Goal: Task Accomplishment & Management: Complete application form

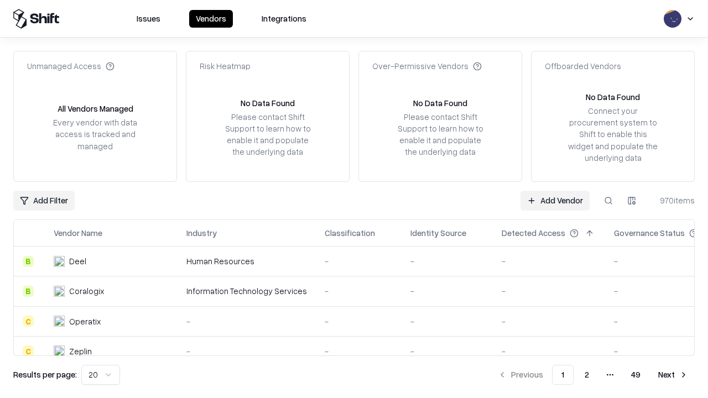
click at [555, 200] on link "Add Vendor" at bounding box center [555, 201] width 69 height 20
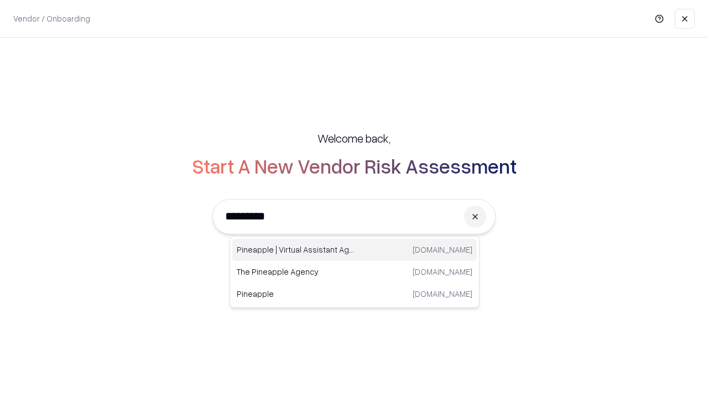
click at [355, 250] on div "Pineapple | Virtual Assistant Agency [DOMAIN_NAME]" at bounding box center [354, 250] width 245 height 22
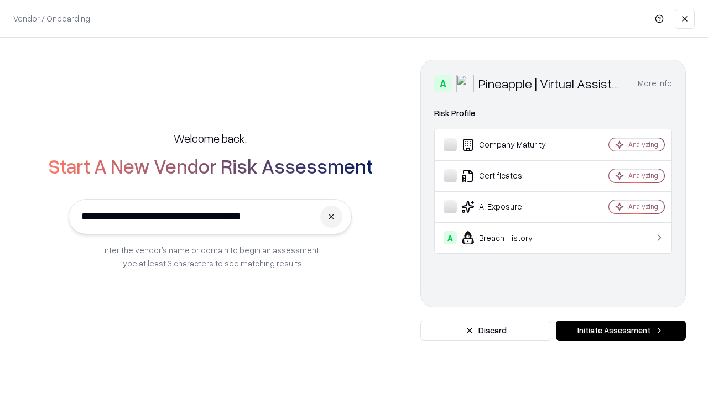
type input "**********"
click at [621, 331] on button "Initiate Assessment" at bounding box center [621, 331] width 130 height 20
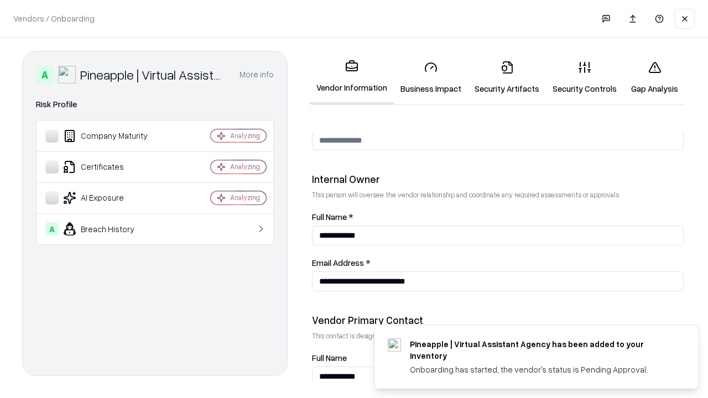
scroll to position [573, 0]
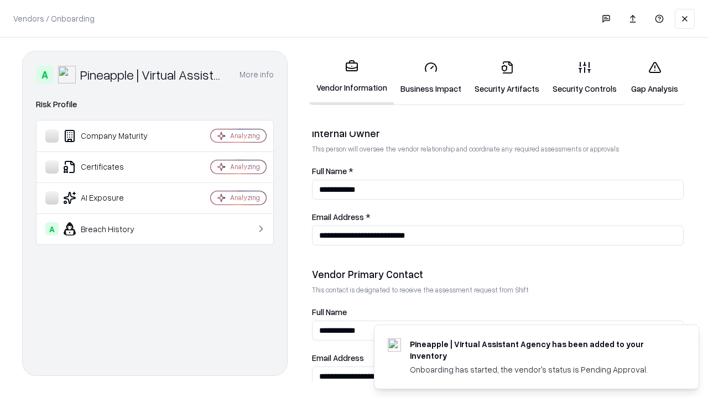
click at [507, 77] on link "Security Artifacts" at bounding box center [507, 77] width 78 height 51
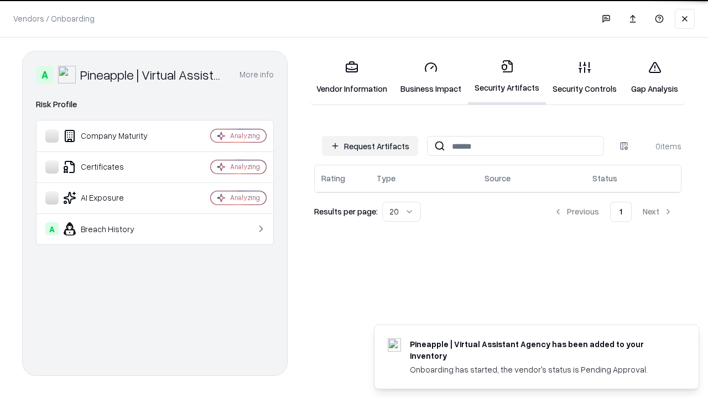
click at [370, 146] on button "Request Artifacts" at bounding box center [370, 146] width 96 height 20
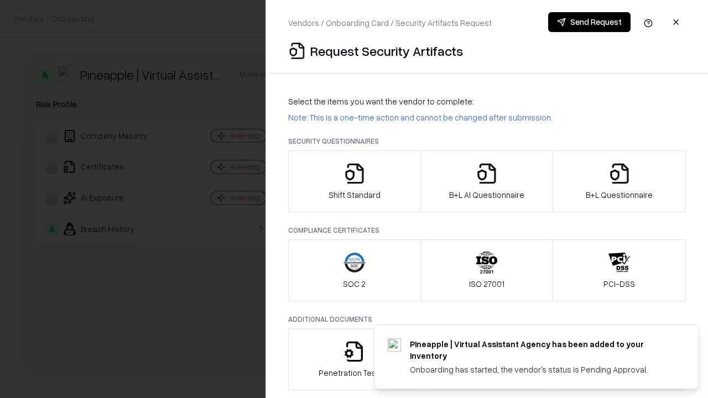
click at [619, 181] on icon "button" at bounding box center [620, 174] width 22 height 22
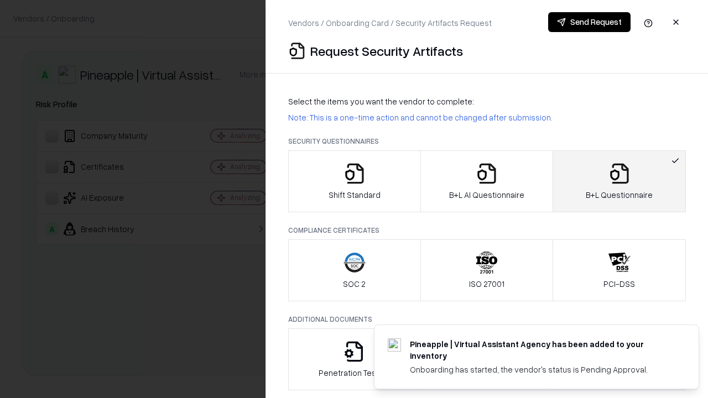
click at [486, 181] on icon "button" at bounding box center [487, 174] width 22 height 22
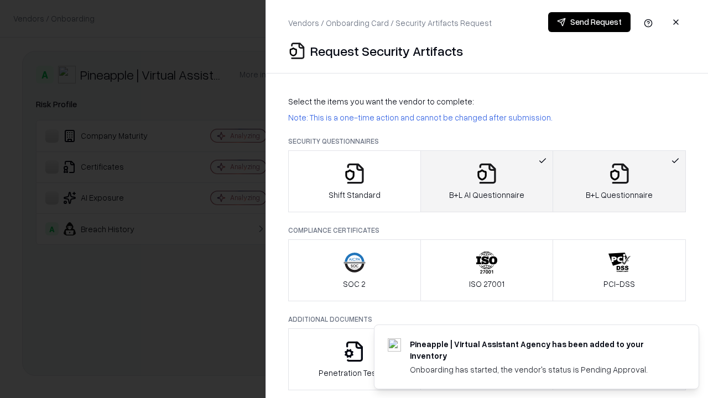
click at [589, 22] on button "Send Request" at bounding box center [589, 22] width 82 height 20
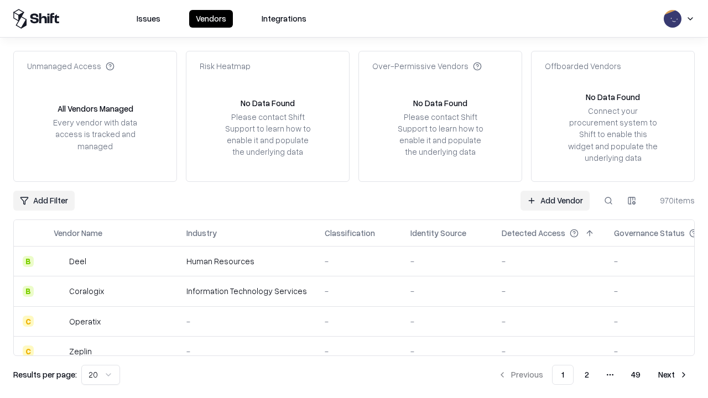
click at [609, 200] on button at bounding box center [609, 201] width 20 height 20
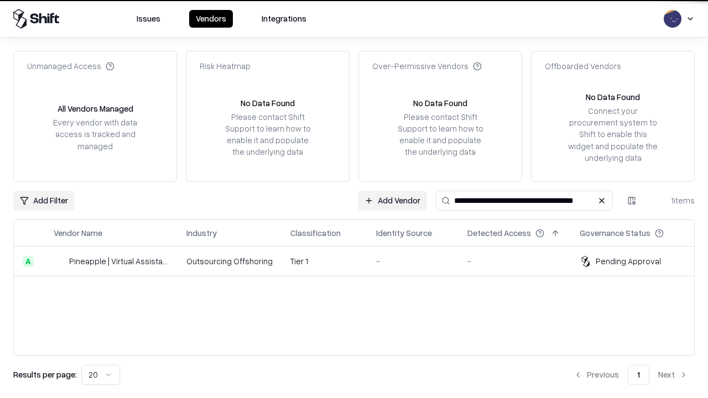
type input "**********"
click at [361, 261] on td "Tier 1" at bounding box center [325, 262] width 86 height 30
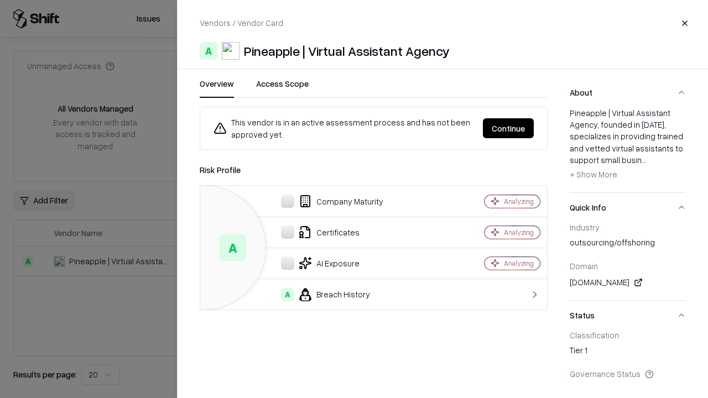
click at [508, 128] on button "Continue" at bounding box center [508, 128] width 51 height 20
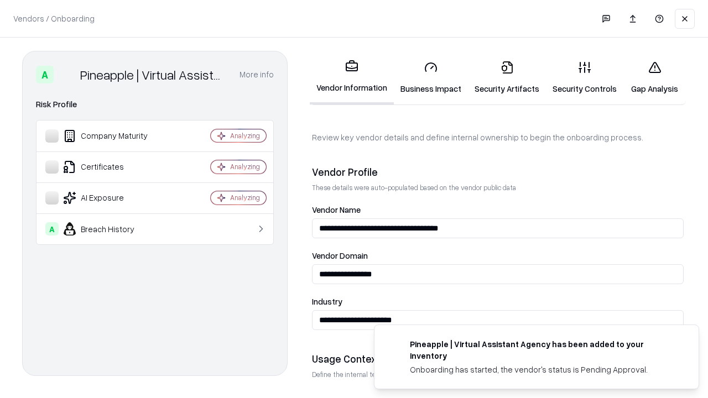
click at [507, 77] on link "Security Artifacts" at bounding box center [507, 77] width 78 height 51
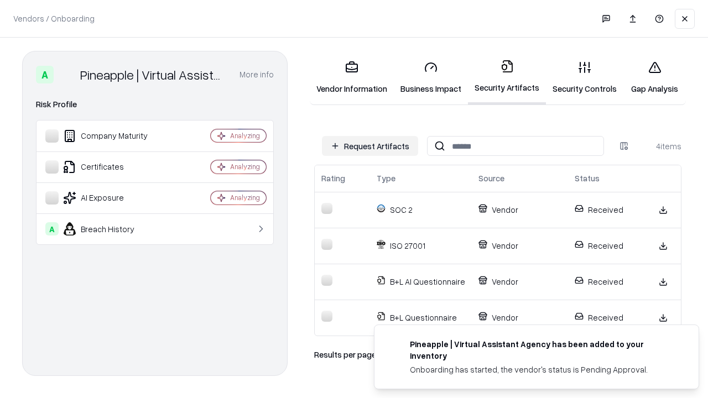
click at [655, 77] on link "Gap Analysis" at bounding box center [655, 77] width 63 height 51
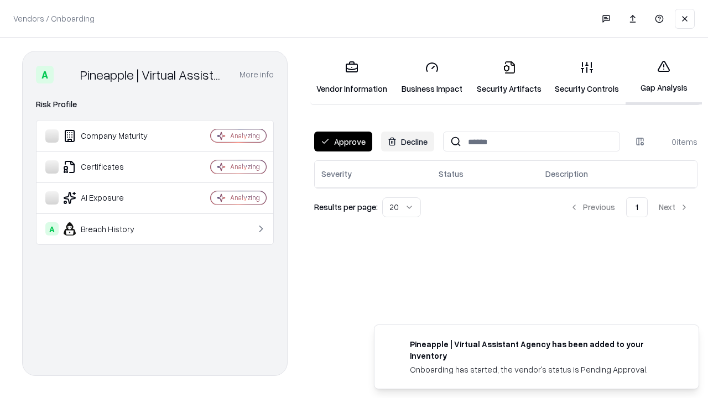
click at [343, 142] on button "Approve" at bounding box center [343, 142] width 58 height 20
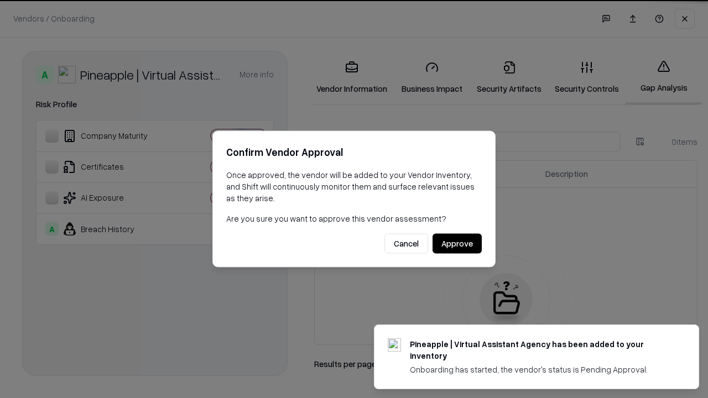
click at [457, 243] on button "Approve" at bounding box center [457, 244] width 49 height 20
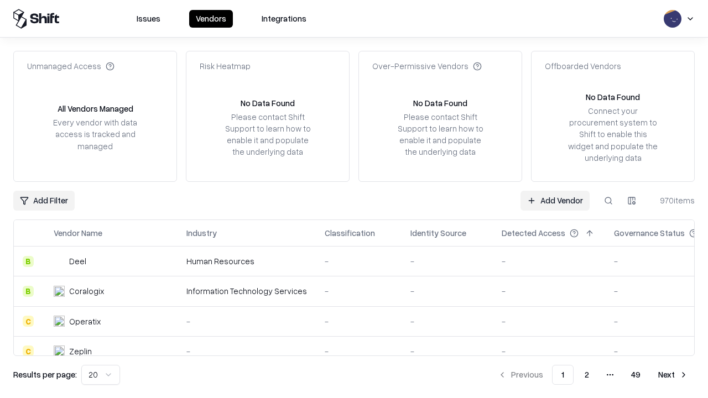
type input "**********"
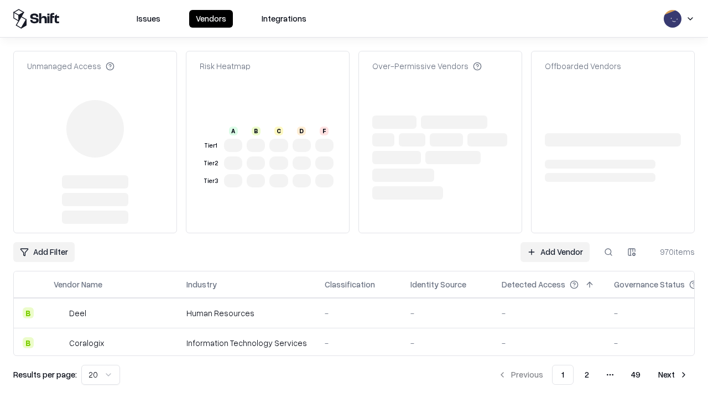
click at [555, 242] on link "Add Vendor" at bounding box center [555, 252] width 69 height 20
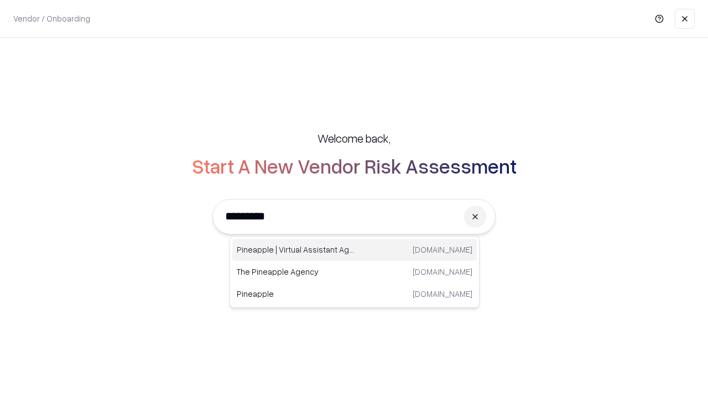
click at [355, 250] on div "Pineapple | Virtual Assistant Agency [DOMAIN_NAME]" at bounding box center [354, 250] width 245 height 22
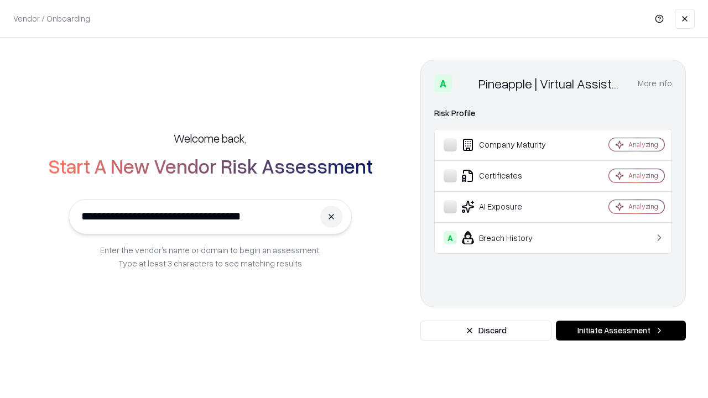
type input "**********"
click at [621, 331] on button "Initiate Assessment" at bounding box center [621, 331] width 130 height 20
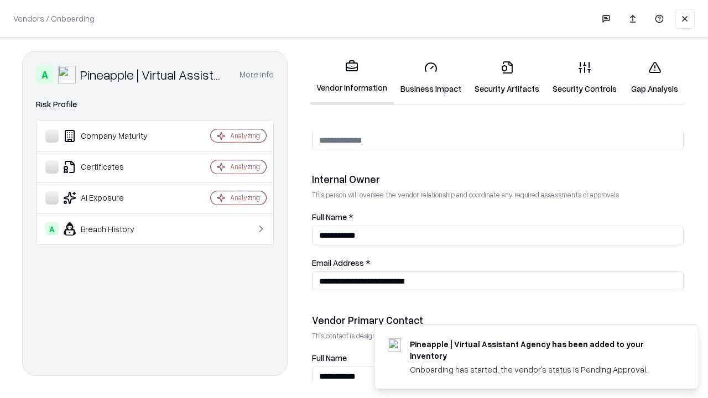
scroll to position [573, 0]
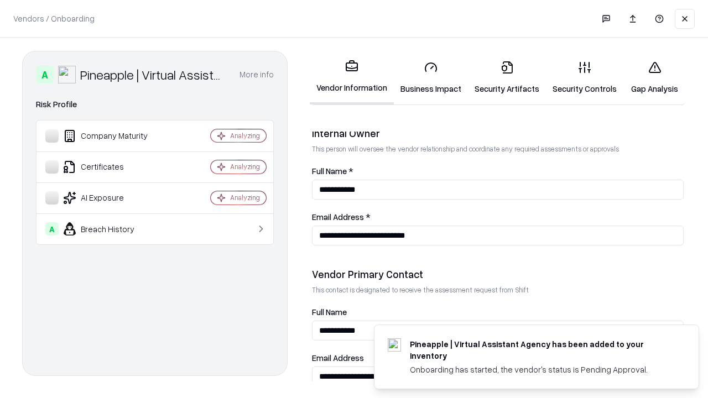
click at [655, 77] on link "Gap Analysis" at bounding box center [655, 77] width 63 height 51
